Goal: Task Accomplishment & Management: Manage account settings

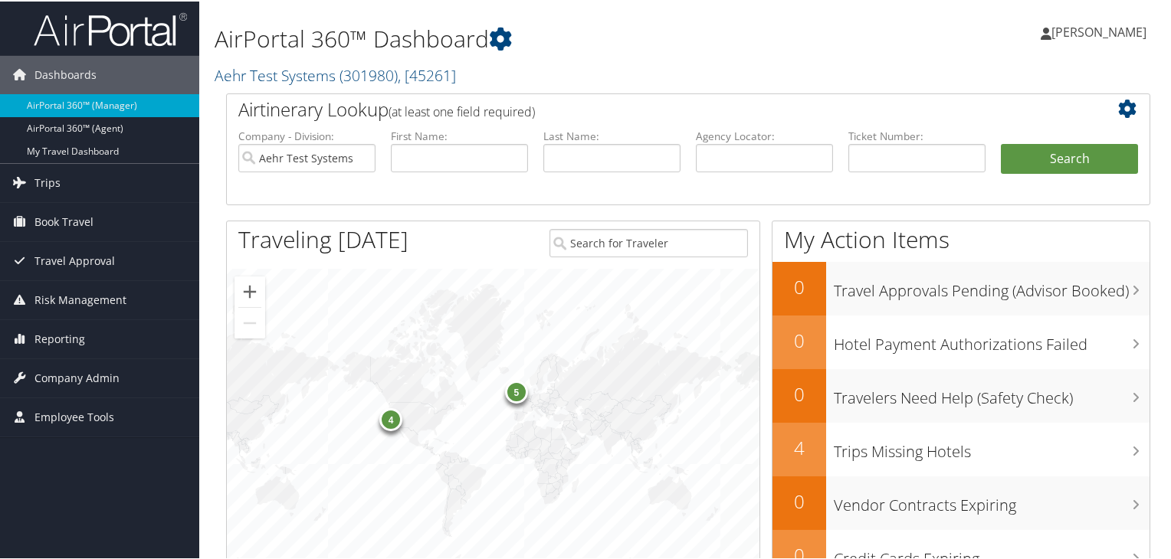
click at [411, 76] on span ", [ 45261 ]" at bounding box center [427, 74] width 58 height 21
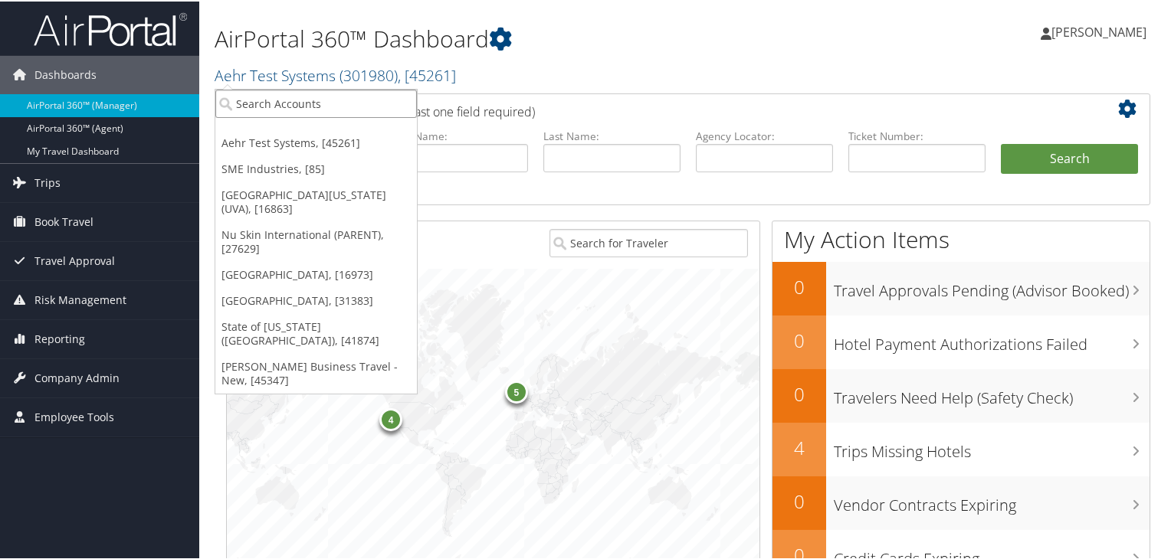
click at [344, 100] on input "search" at bounding box center [315, 102] width 201 height 28
paste input "IUC"
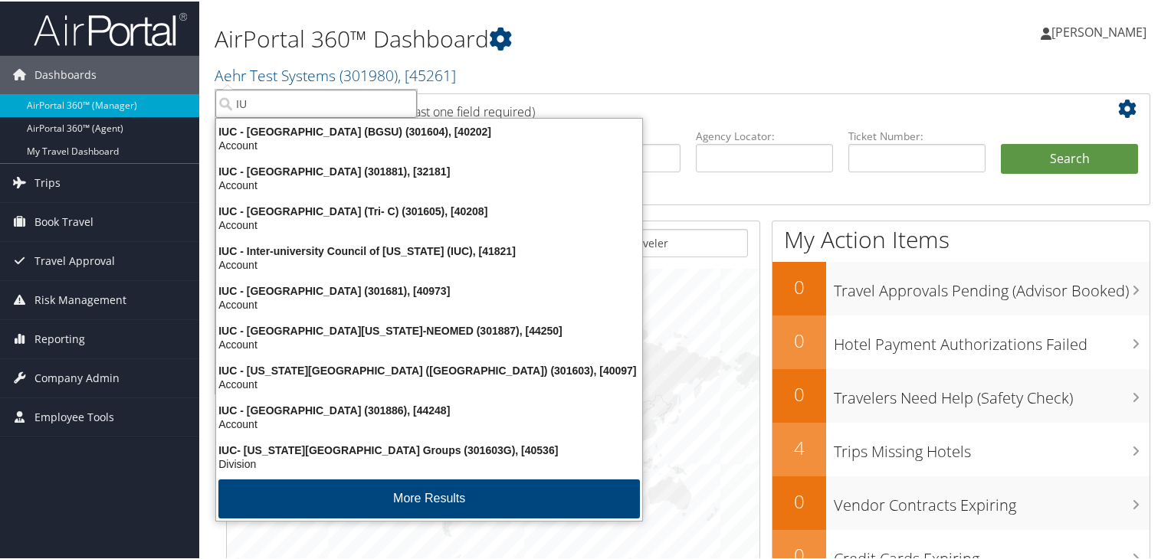
type input "I"
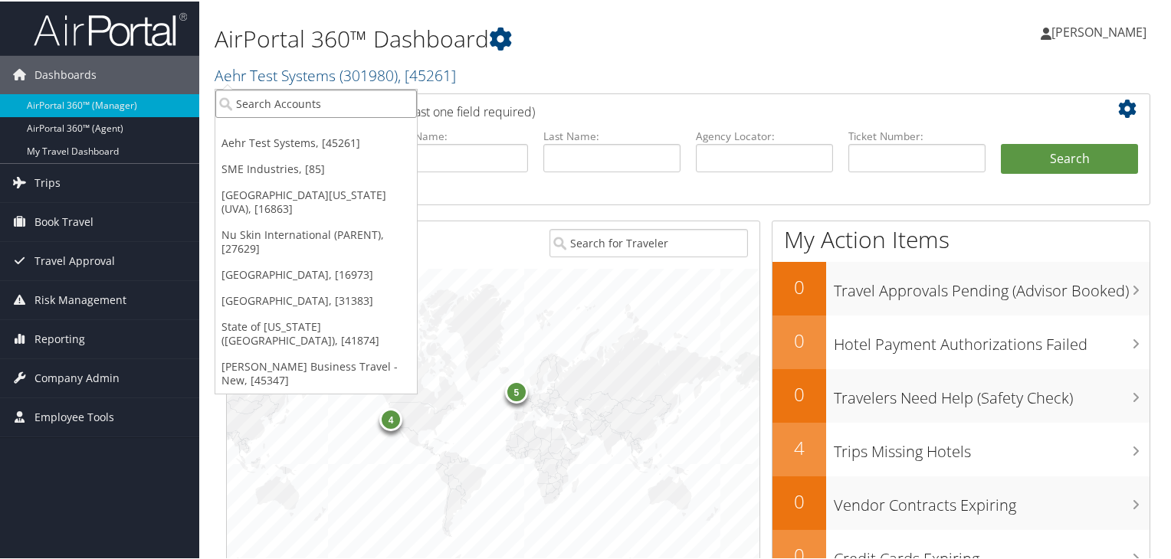
paste input "Kent State University"
type input "Kent State University"
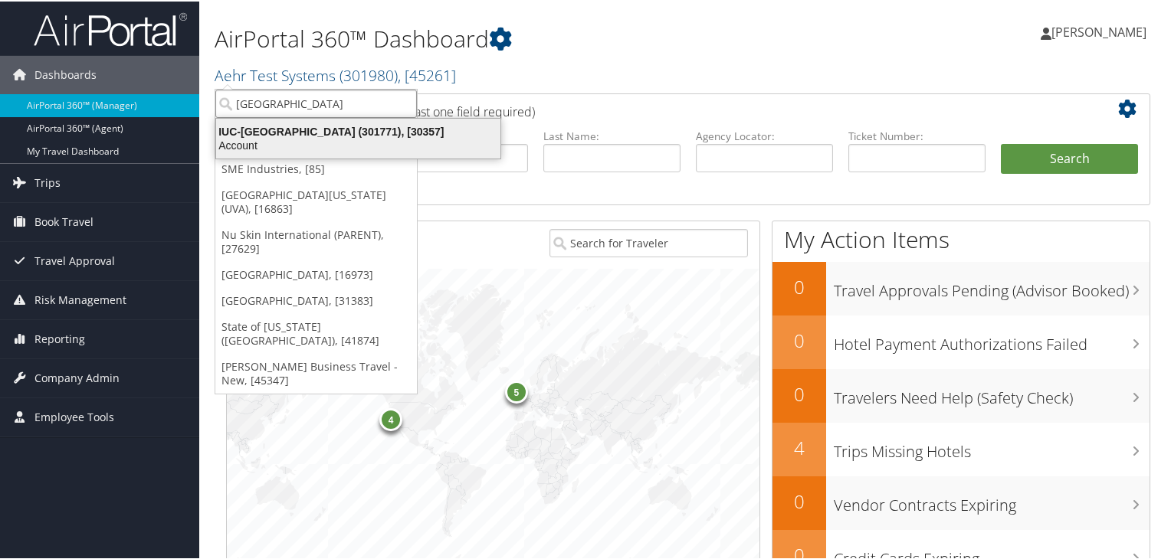
click at [260, 136] on div "IUC-Kent State University (301771), [30357]" at bounding box center [358, 130] width 303 height 14
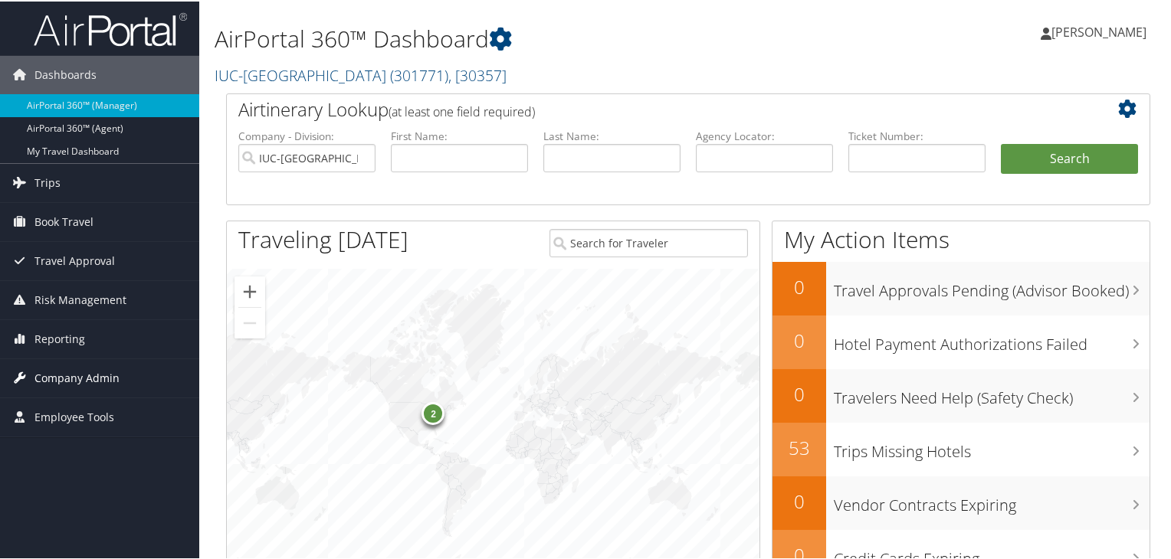
click at [103, 372] on span "Company Admin" at bounding box center [76, 377] width 85 height 38
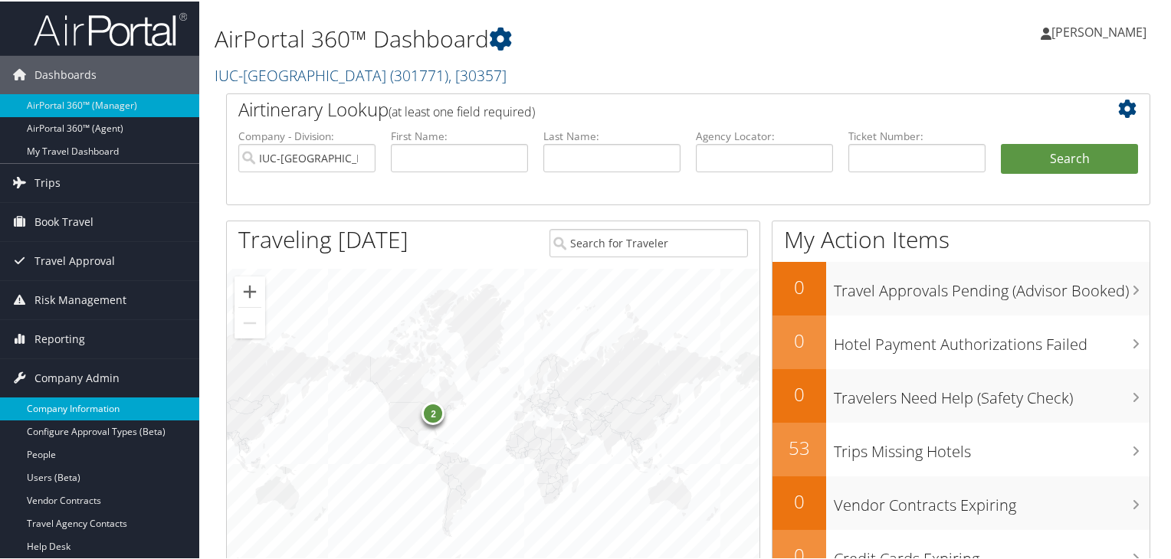
click at [100, 408] on link "Company Information" at bounding box center [99, 407] width 199 height 23
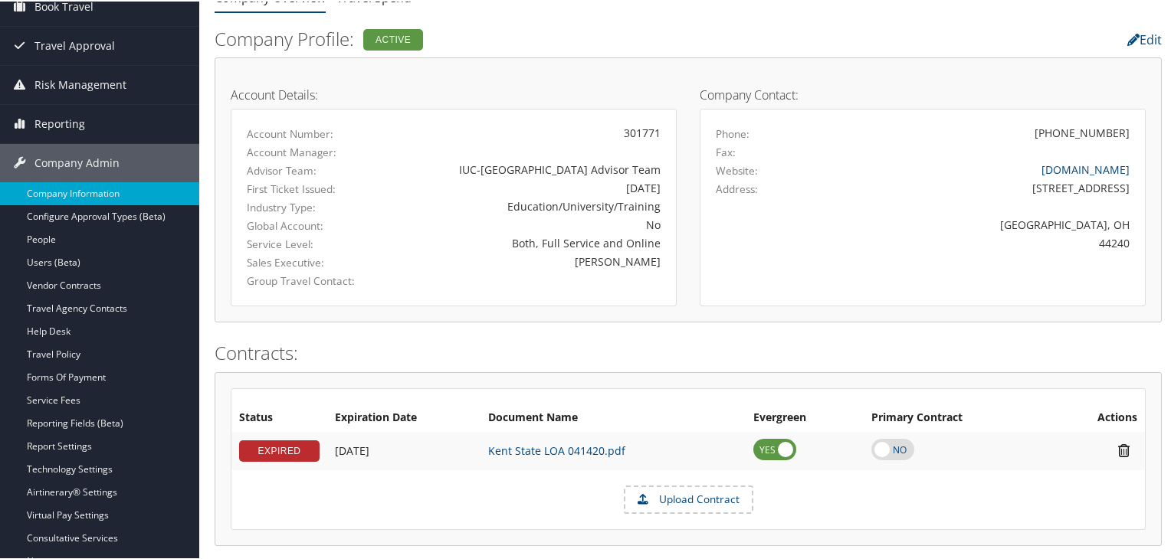
scroll to position [139, 0]
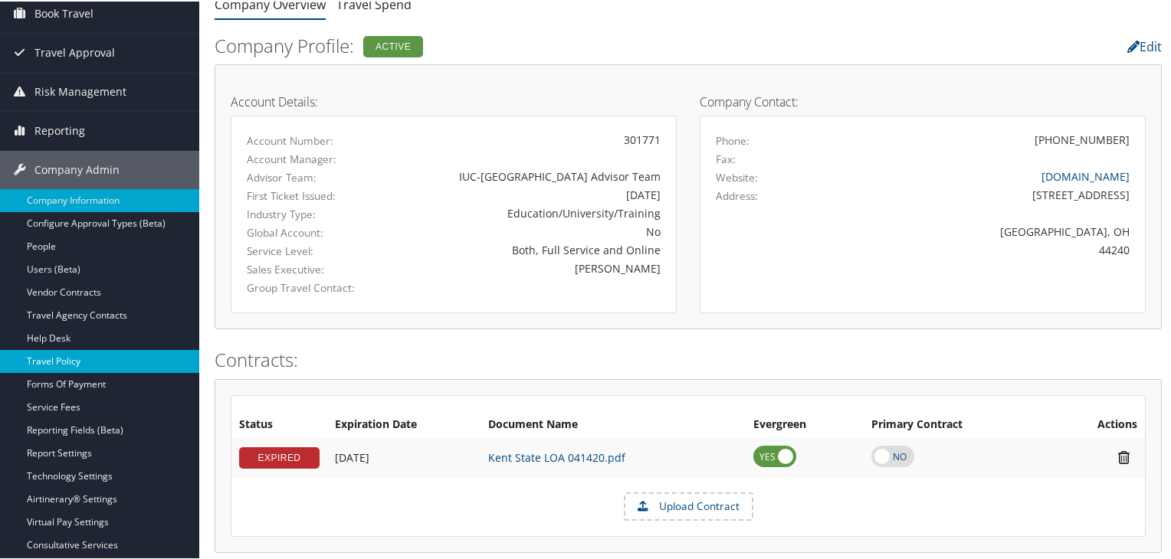
click at [141, 362] on link "Travel Policy" at bounding box center [99, 360] width 199 height 23
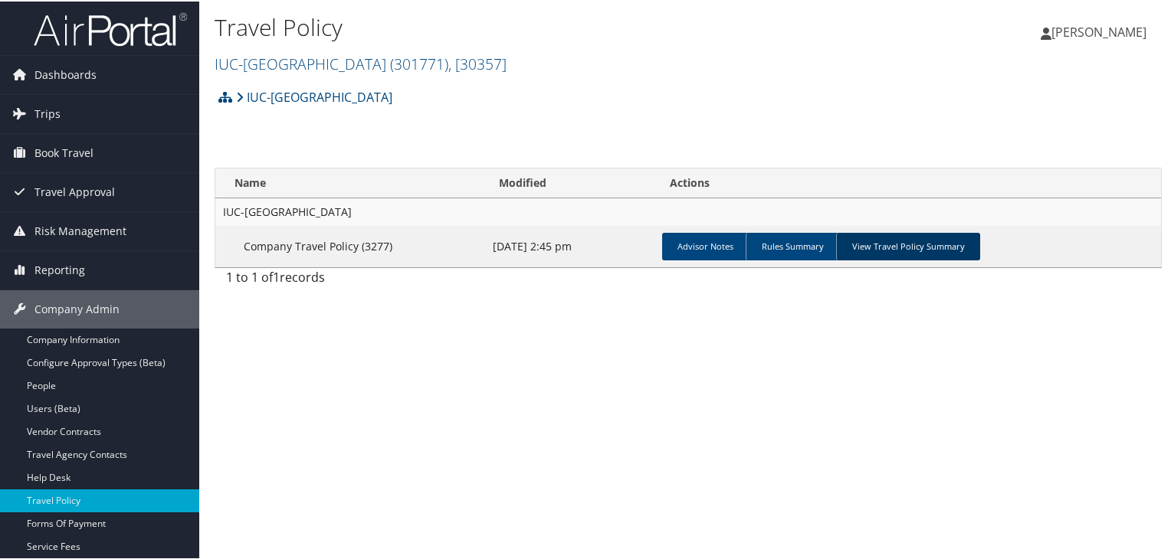
click at [876, 239] on link "View Travel Policy Summary" at bounding box center [908, 245] width 144 height 28
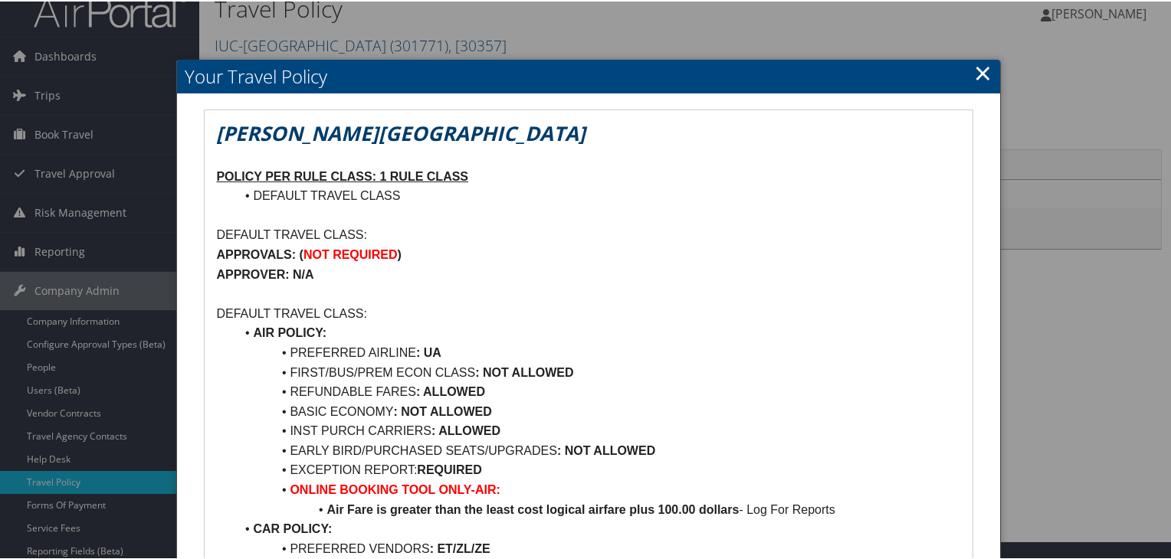
scroll to position [6, 0]
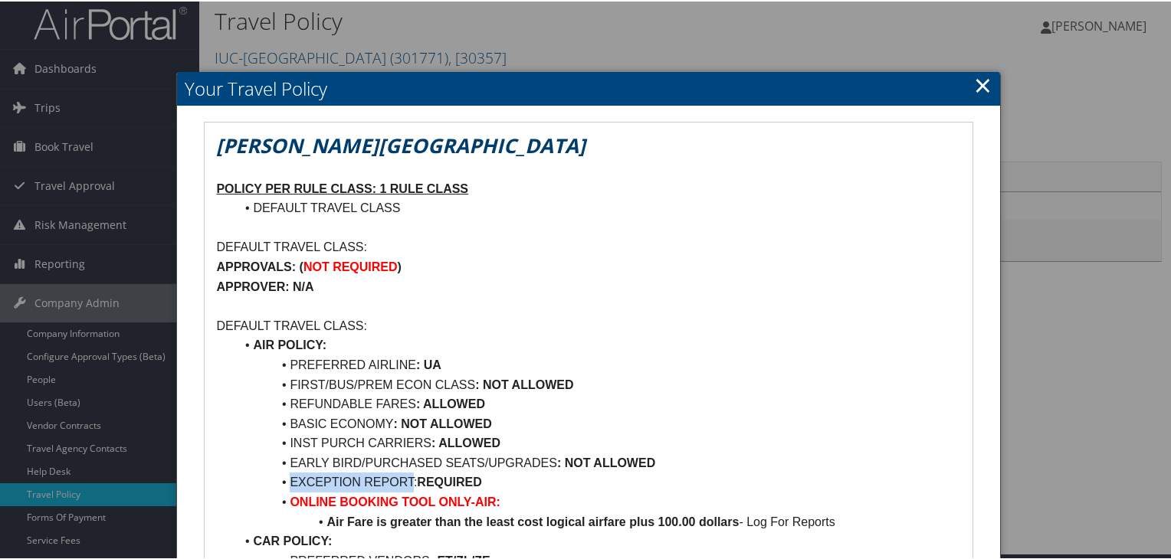
drag, startPoint x: 290, startPoint y: 480, endPoint x: 414, endPoint y: 484, distance: 124.2
click at [414, 484] on li "EXCEPTION REPORT: REQUIRED" at bounding box center [596, 481] width 725 height 20
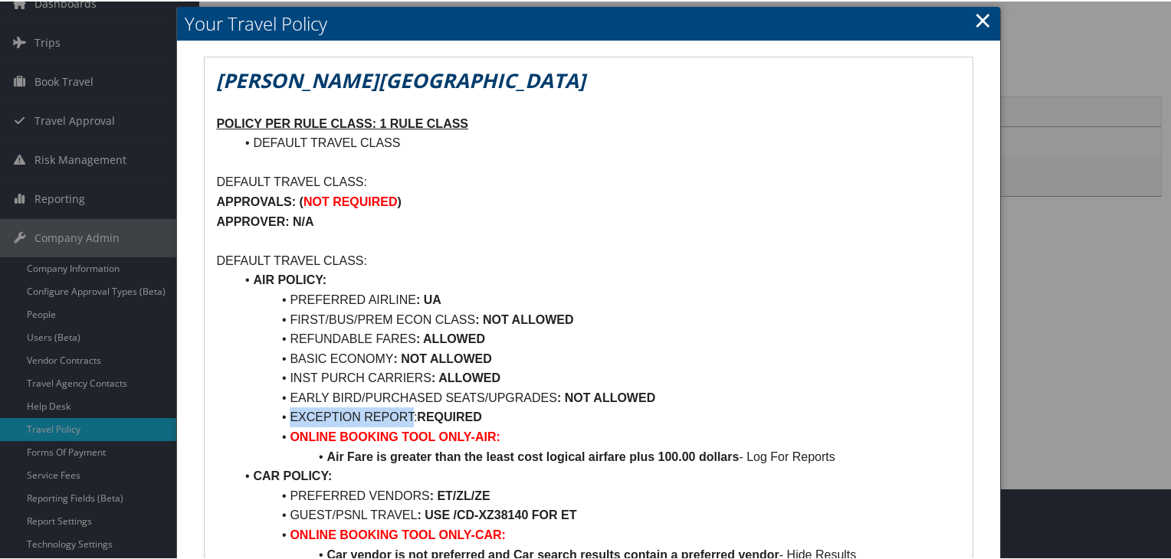
scroll to position [74, 0]
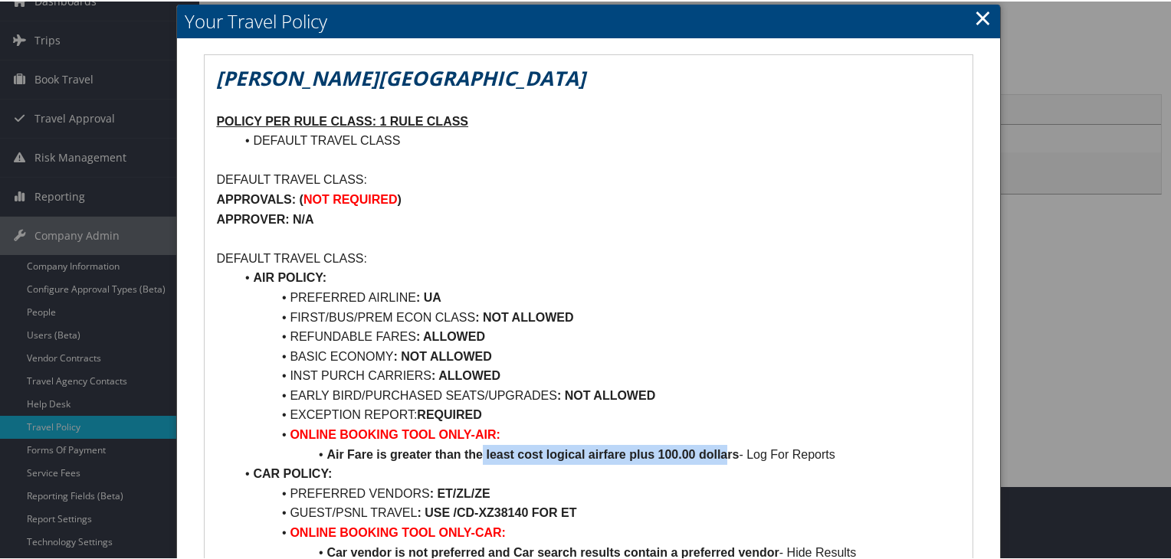
drag, startPoint x: 483, startPoint y: 452, endPoint x: 727, endPoint y: 457, distance: 244.4
click at [727, 457] on strong "Air Fare is greater than the least cost logical airfare plus 100.00 dollars" at bounding box center [532, 453] width 412 height 13
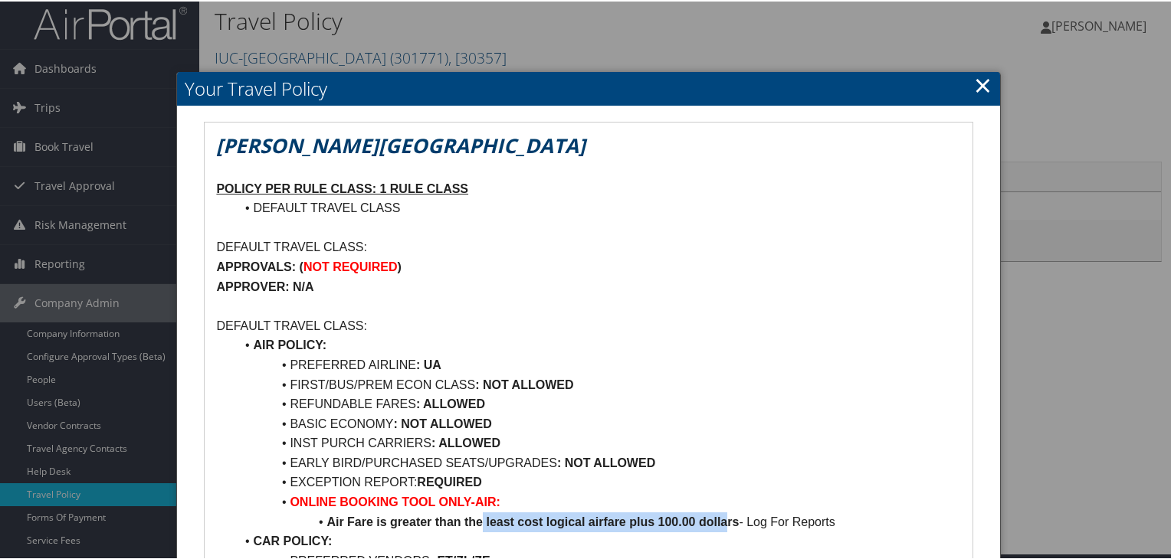
scroll to position [0, 0]
